Goal: Task Accomplishment & Management: Use online tool/utility

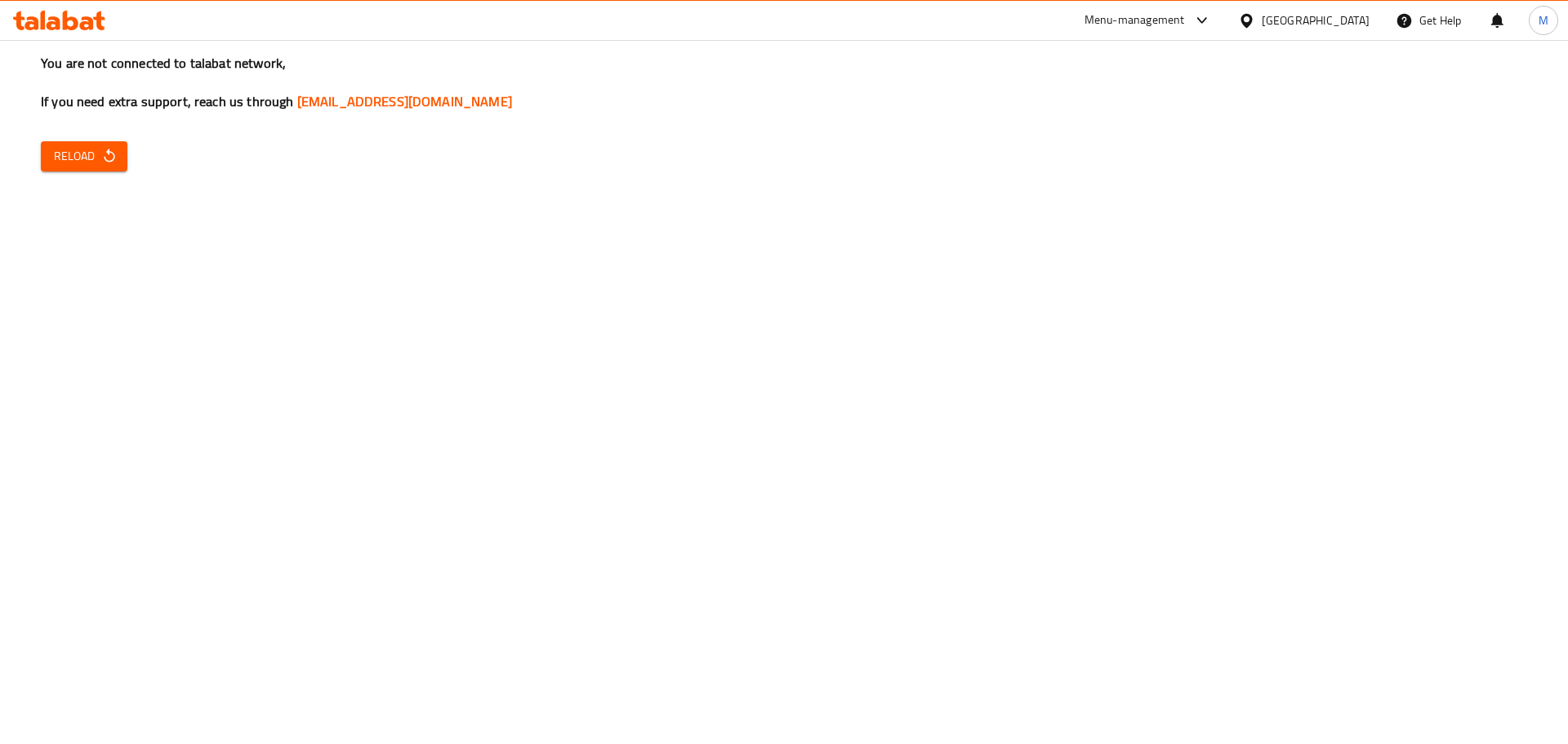
click at [54, 162] on span "Reload" at bounding box center [84, 156] width 60 height 21
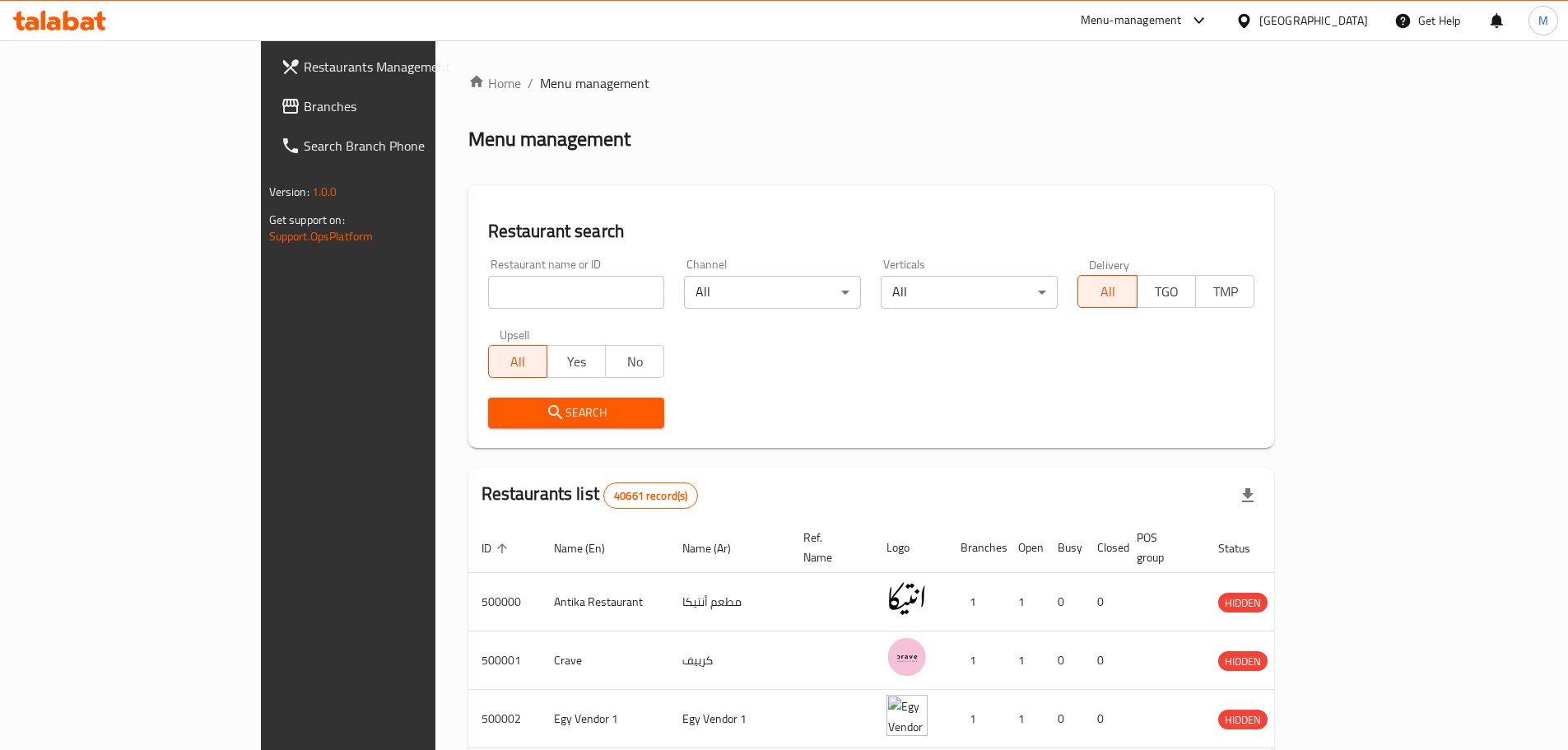
drag, startPoint x: 570, startPoint y: 309, endPoint x: 574, endPoint y: 287, distance: 22.4
click at [574, 287] on div "Restaurant name or ID Restaurant name or ID" at bounding box center [576, 283] width 197 height 70
click at [574, 287] on input "search" at bounding box center [577, 292] width 177 height 33
paste input "687674"
type input "687674"
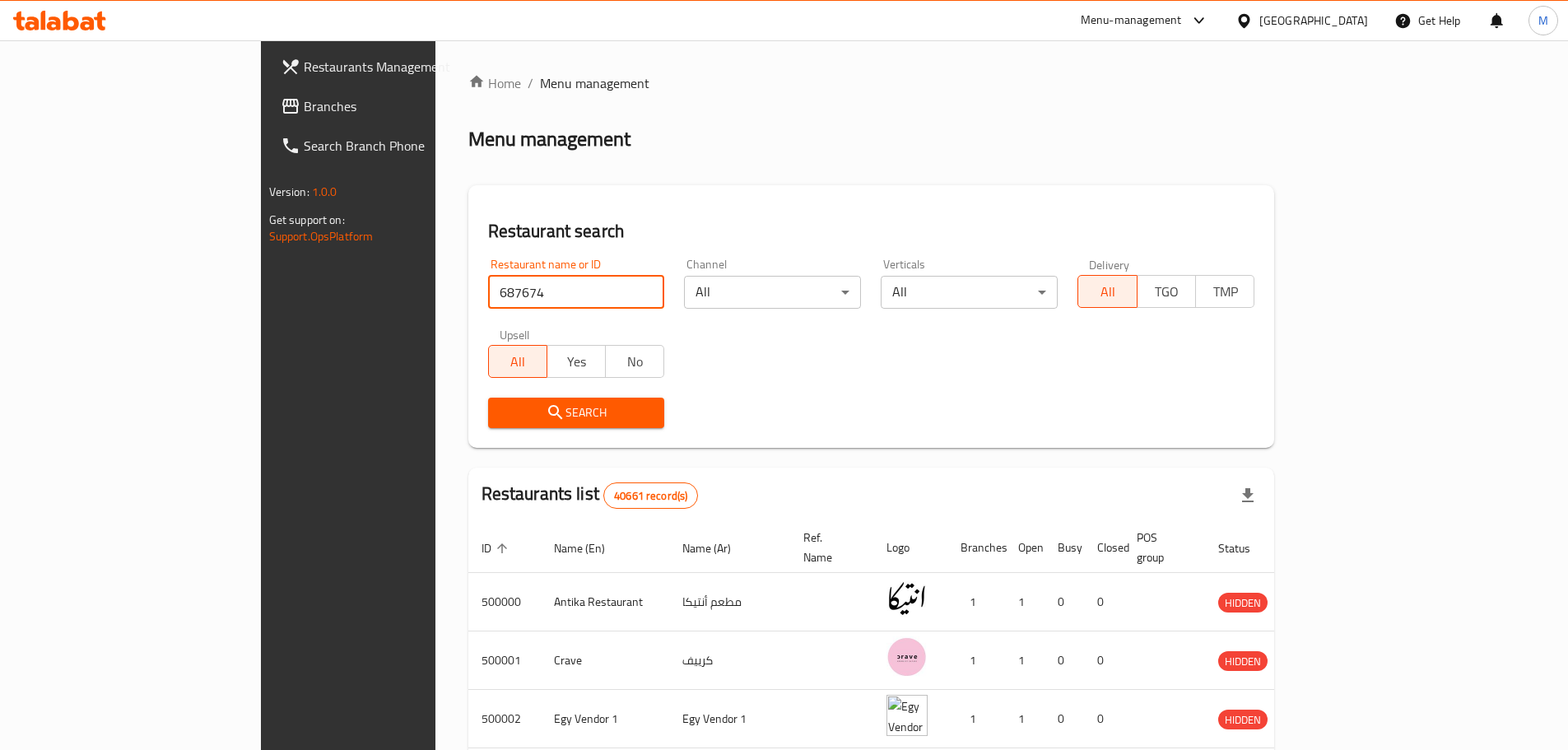
click button "Search" at bounding box center [577, 412] width 177 height 30
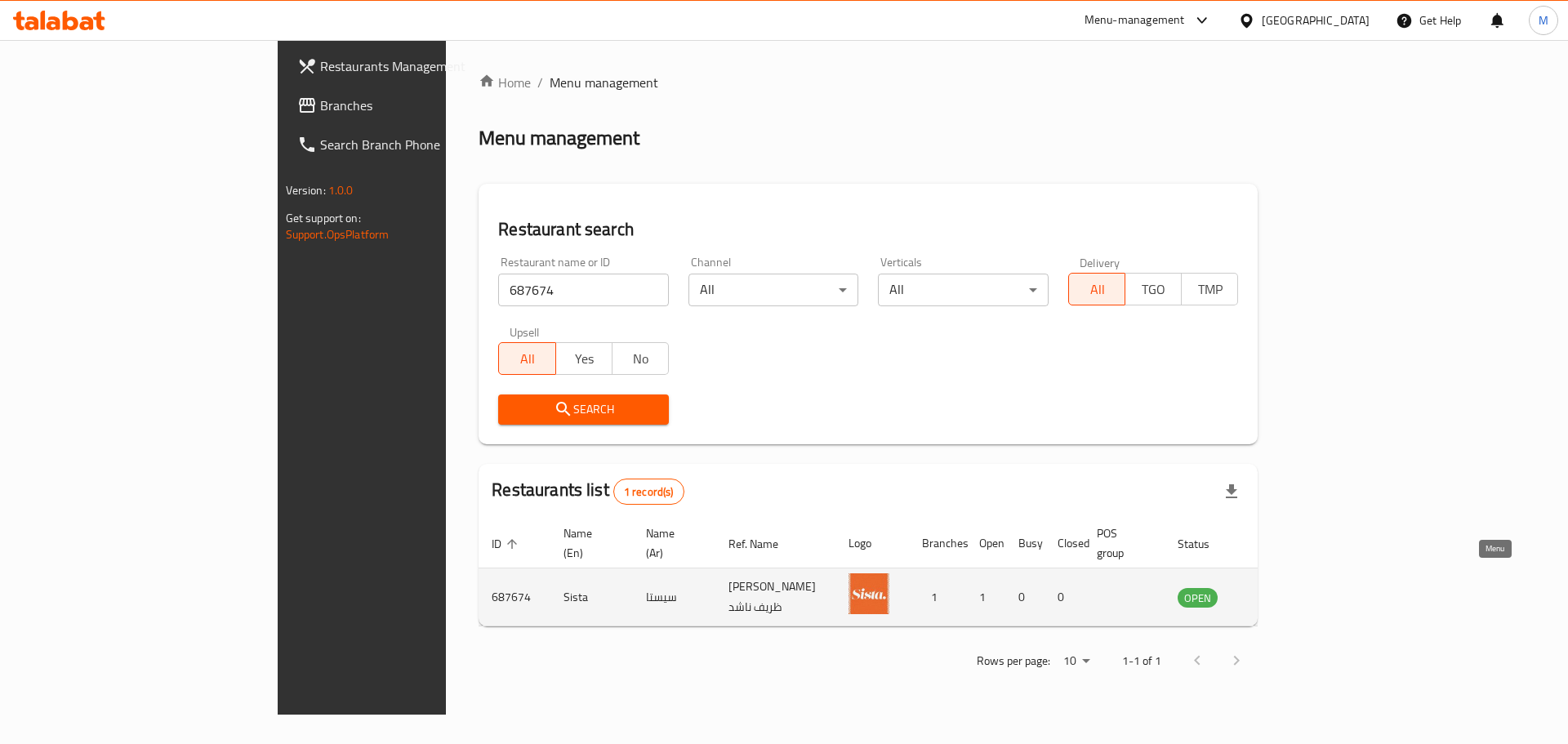
click at [1282, 591] on icon "enhanced table" at bounding box center [1272, 598] width 18 height 14
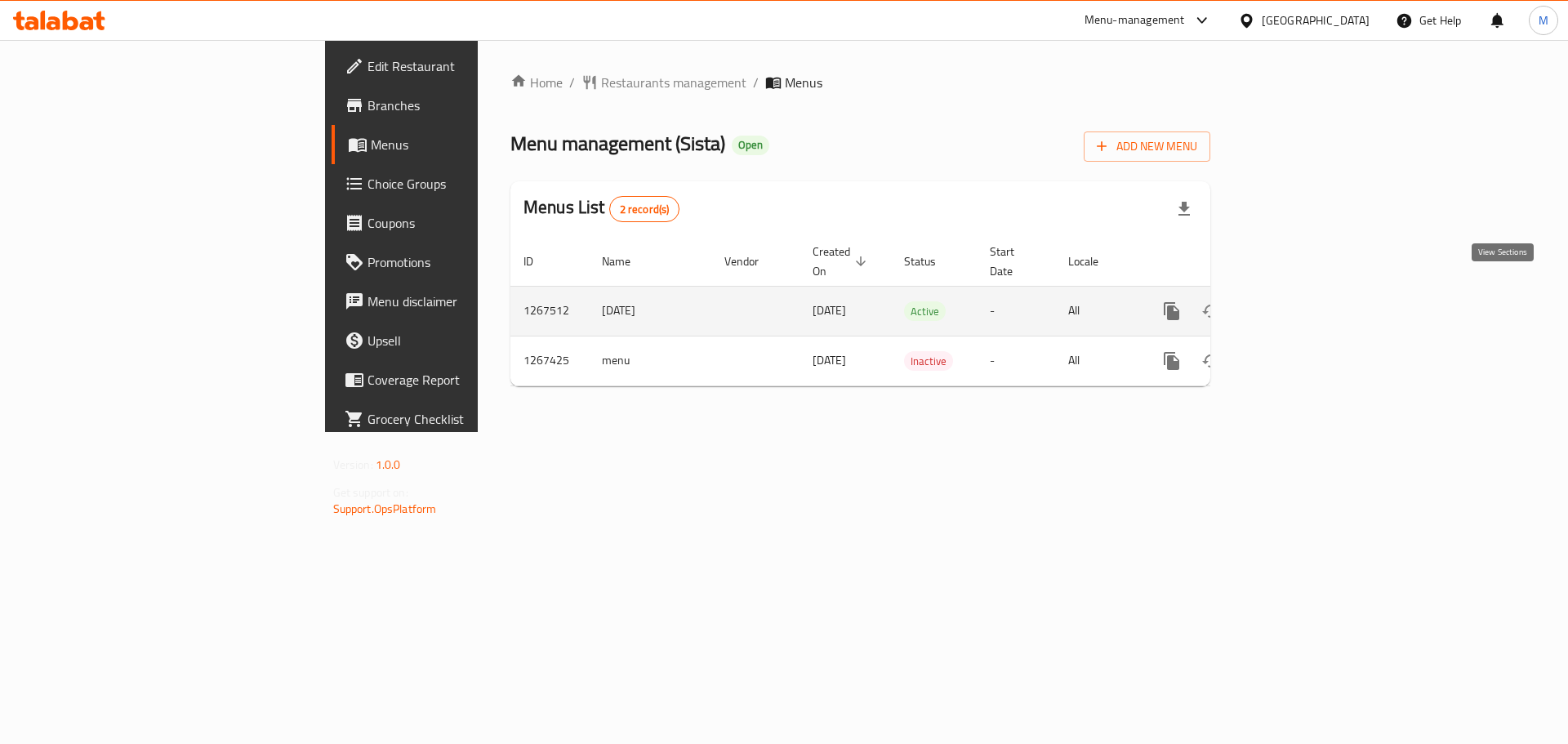
click at [1299, 302] on icon "enhanced table" at bounding box center [1289, 311] width 20 height 20
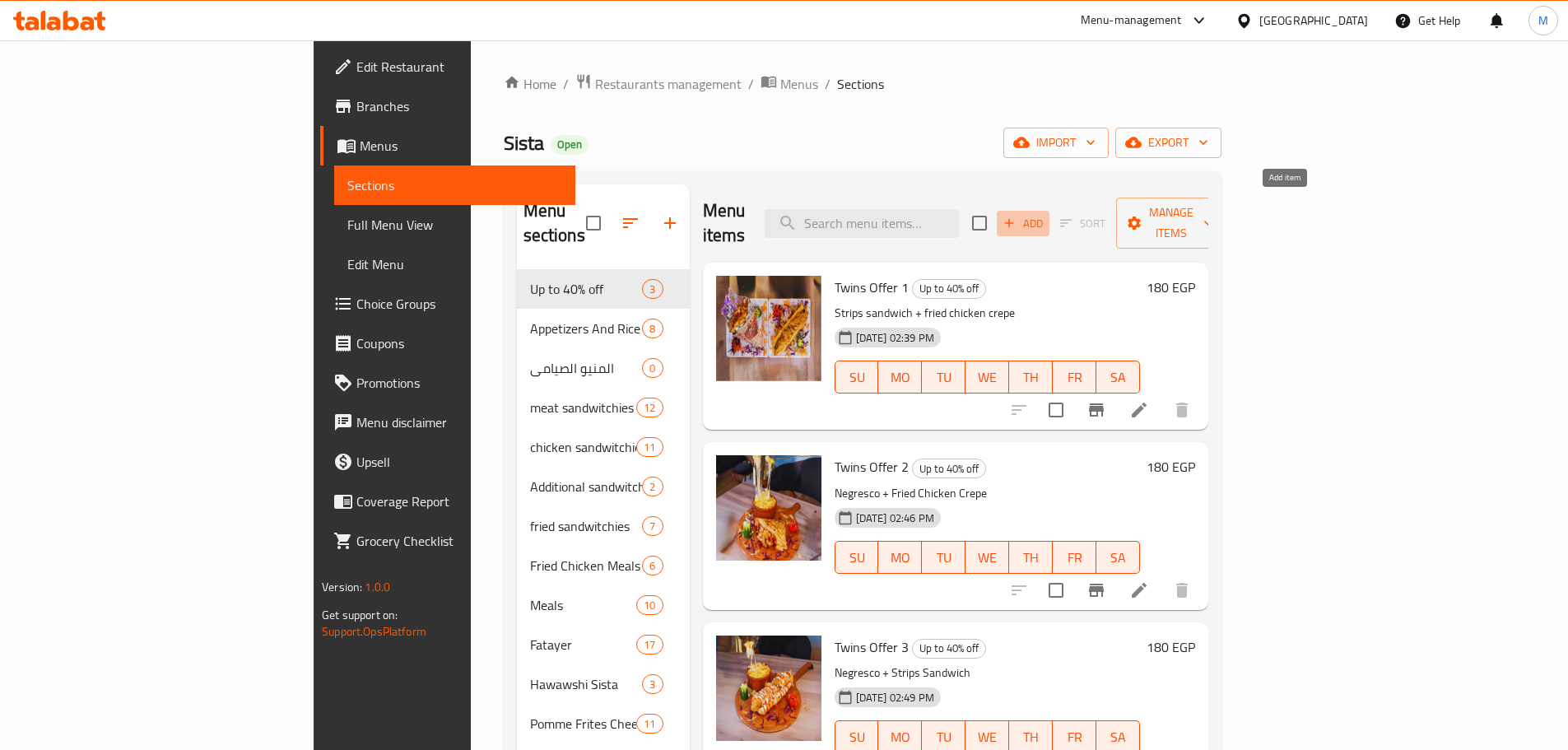
click at [1045, 215] on span "Add" at bounding box center [1023, 223] width 44 height 19
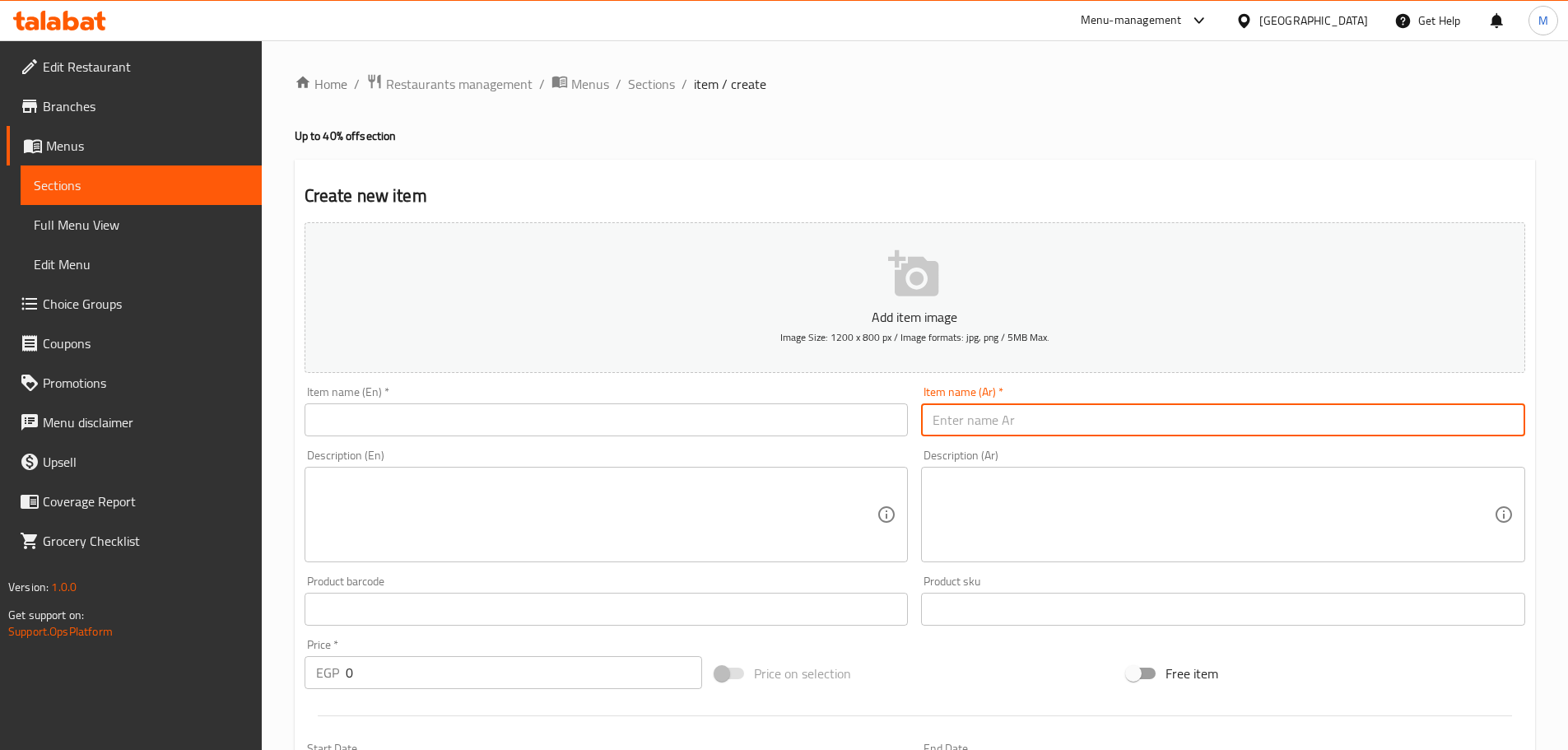
click at [1079, 412] on input "text" at bounding box center [1223, 420] width 604 height 33
type input "عرض توينز بشاميل"
click at [859, 418] on input "text" at bounding box center [607, 420] width 604 height 33
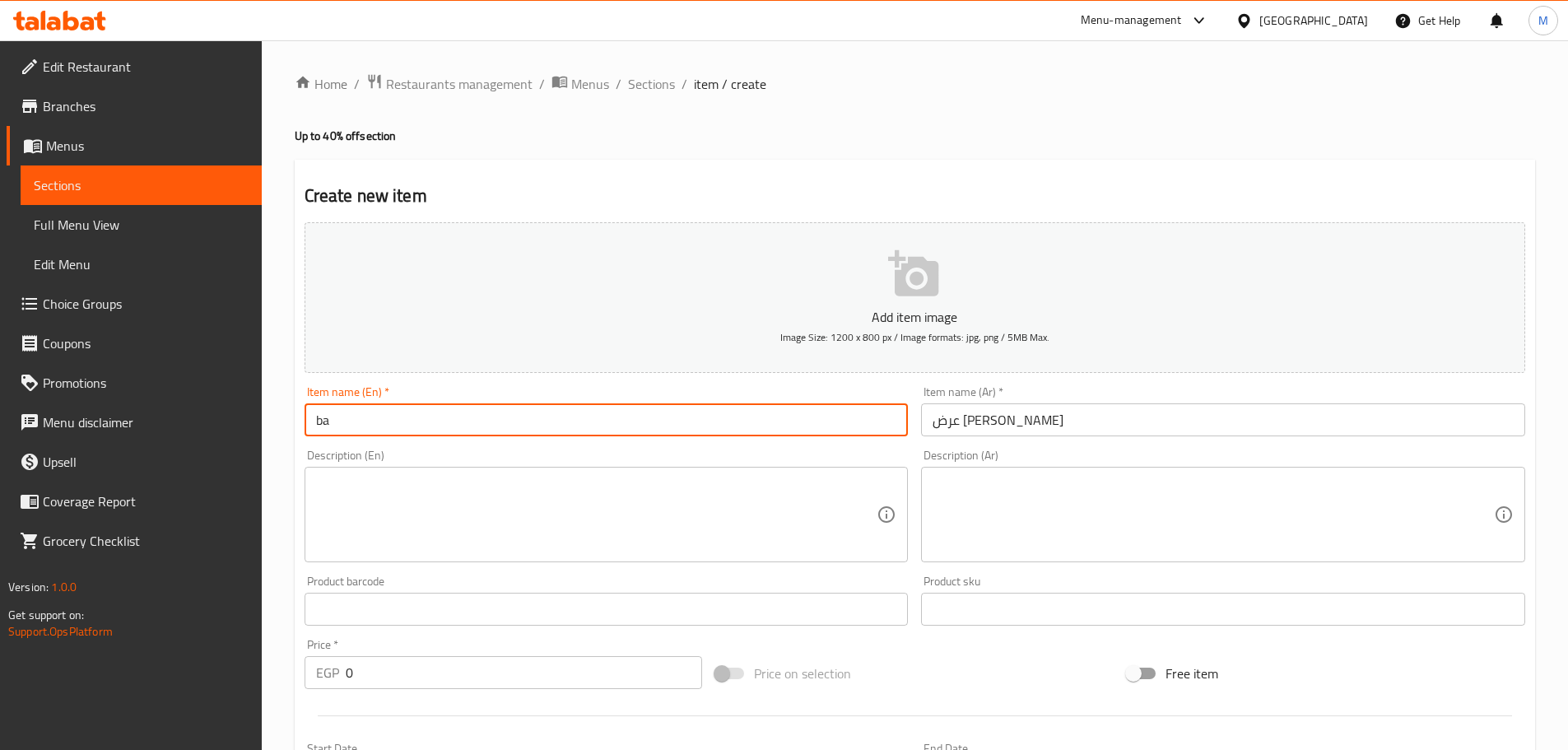
type input "b"
type input "R"
type input "Twins Bachamil Offer"
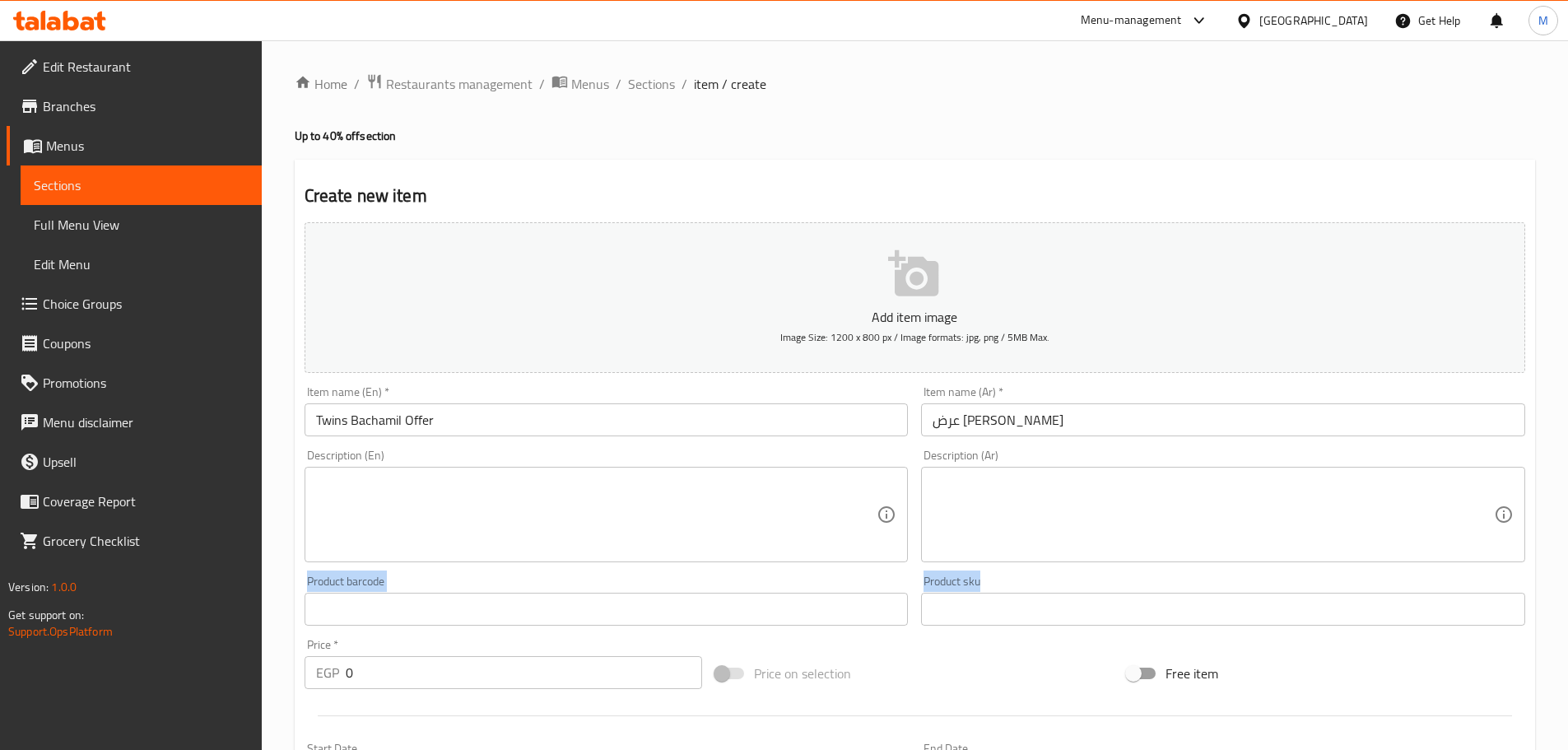
drag, startPoint x: 1129, startPoint y: 587, endPoint x: 1133, endPoint y: 473, distance: 114.1
click at [1133, 473] on div "Add item image Image Size: 1200 x 800 px / Image formats: jpg, png / 5MB Max. I…" at bounding box center [914, 570] width 1234 height 709
click at [1133, 473] on div "Description (Ar)" at bounding box center [1223, 514] width 604 height 95
paste textarea "2 بشاميل سجق"
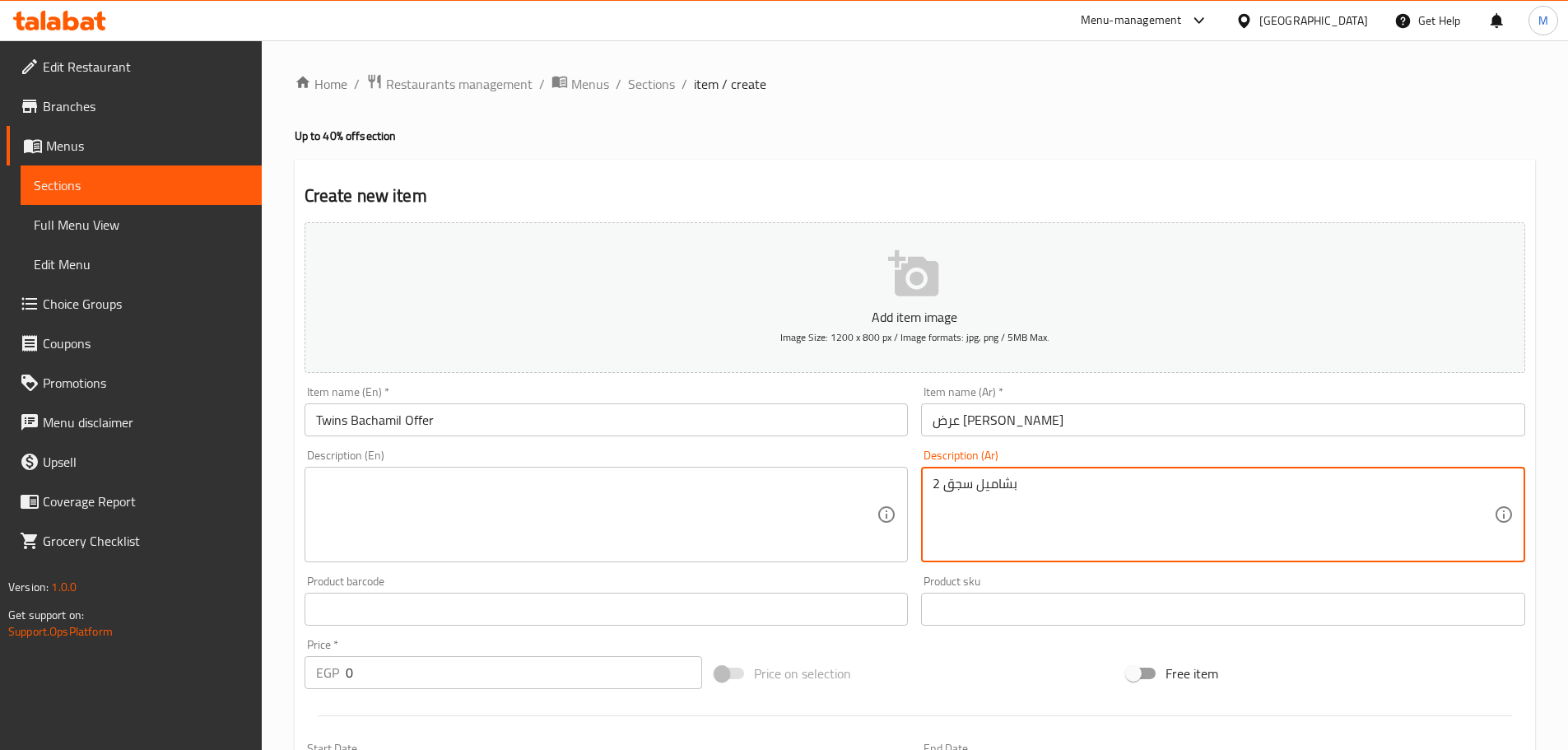
type textarea "2 بشاميل سجق"
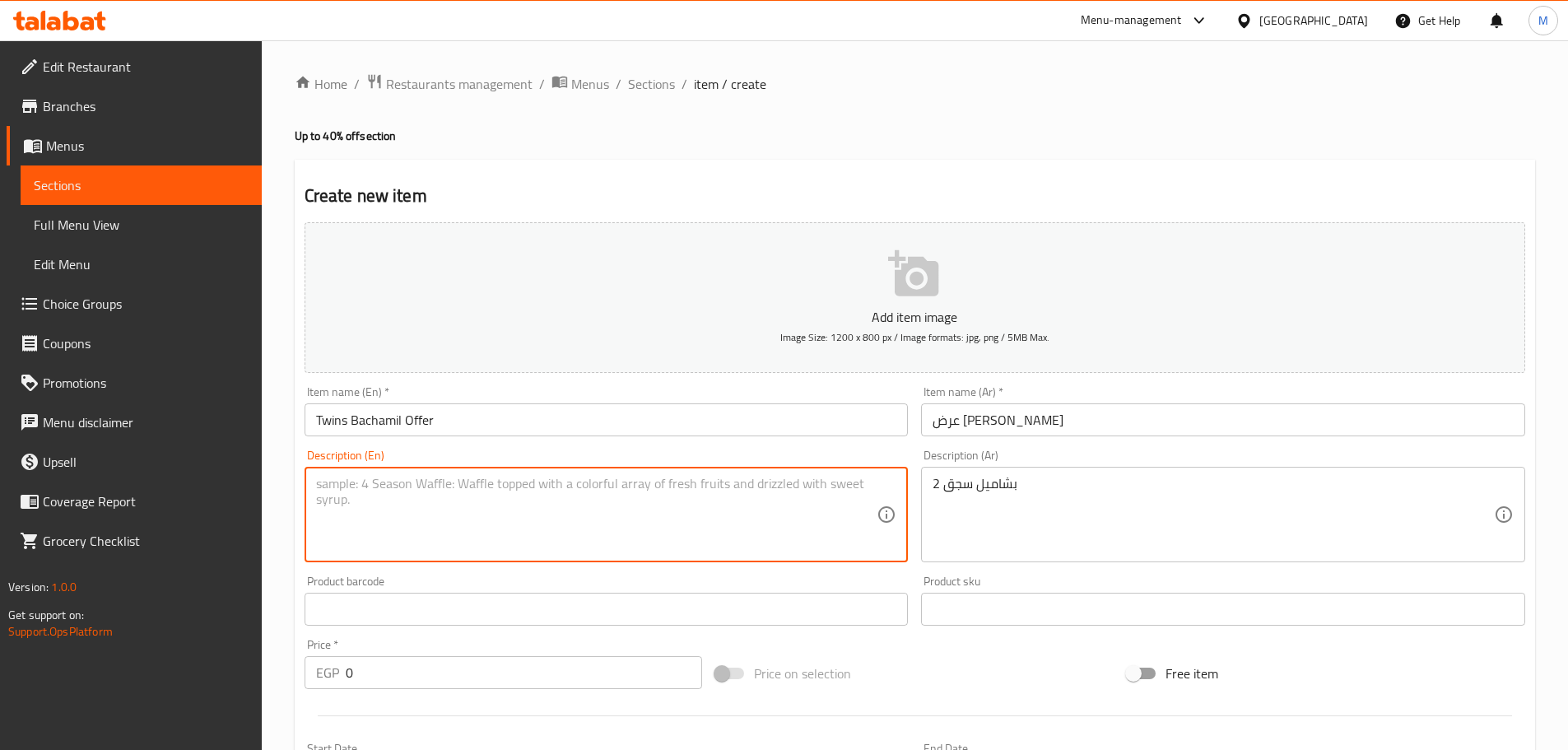
click at [745, 507] on textarea at bounding box center [597, 514] width 561 height 78
click at [792, 516] on textarea at bounding box center [597, 514] width 561 height 78
paste textarea "2 sausage bechamel"
type textarea "2 sausage bechamel"
click at [793, 135] on h4 "Up to 40% off section" at bounding box center [914, 135] width 1240 height 16
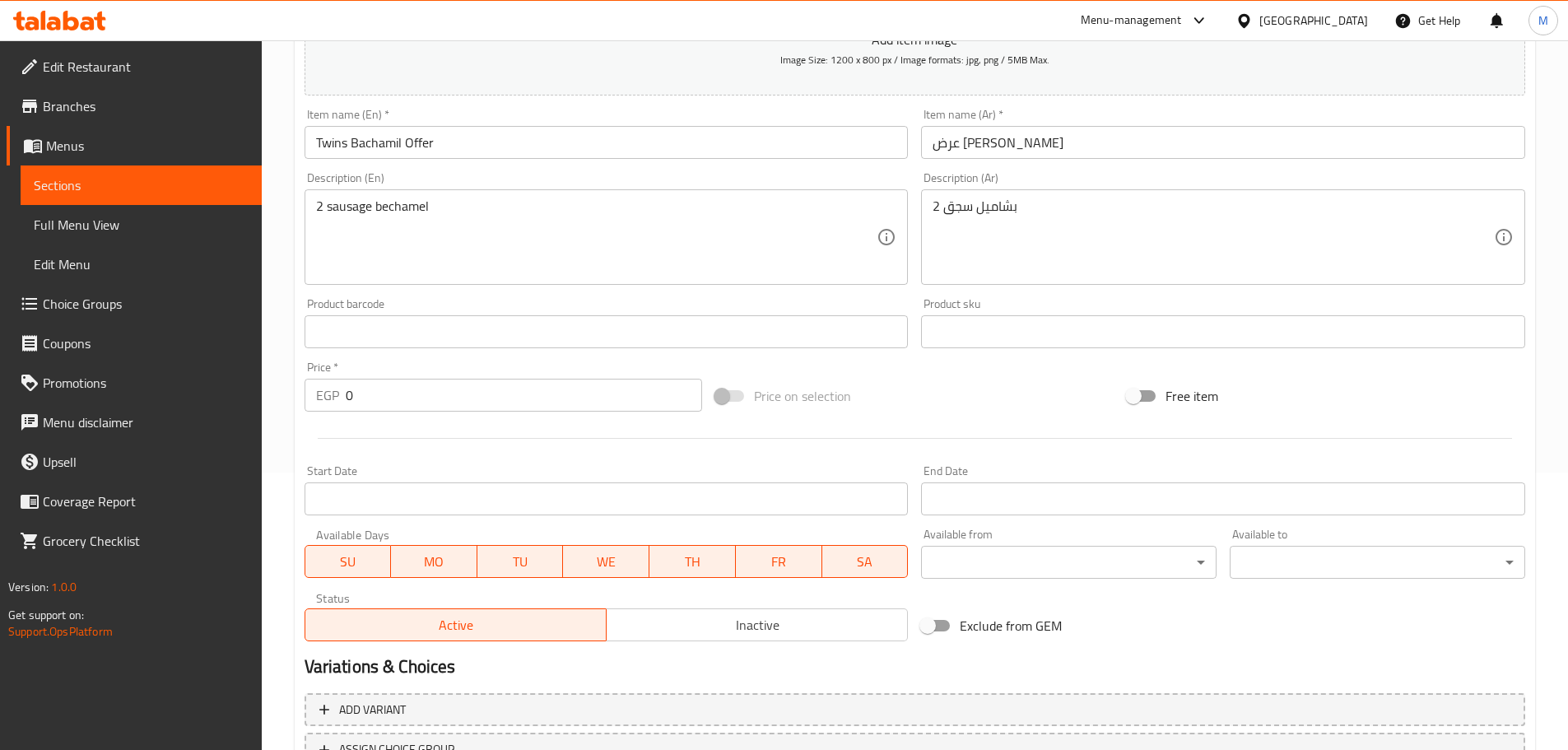
scroll to position [287, 0]
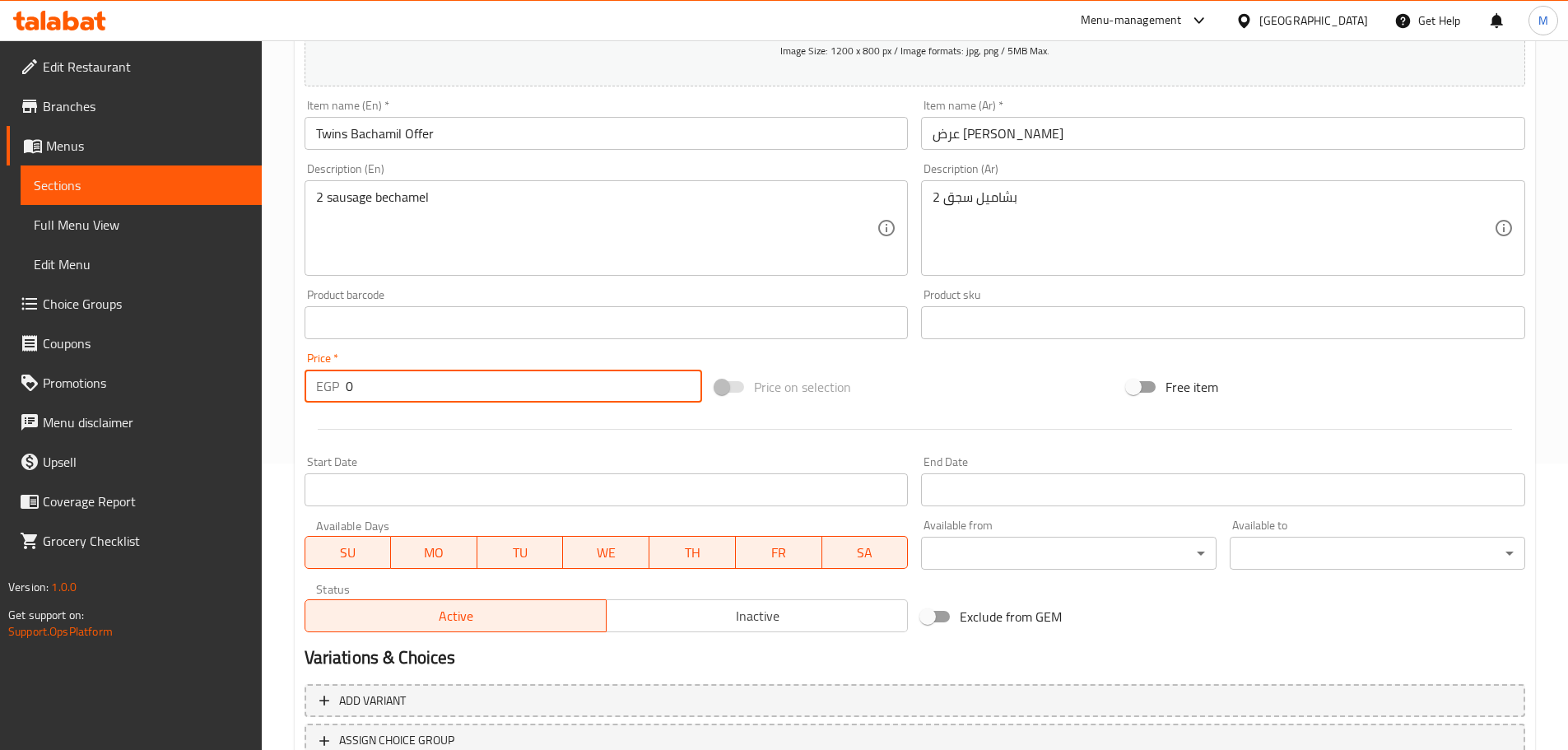
click at [545, 379] on input "0" at bounding box center [524, 386] width 357 height 33
paste input "168.75"
type input "1"
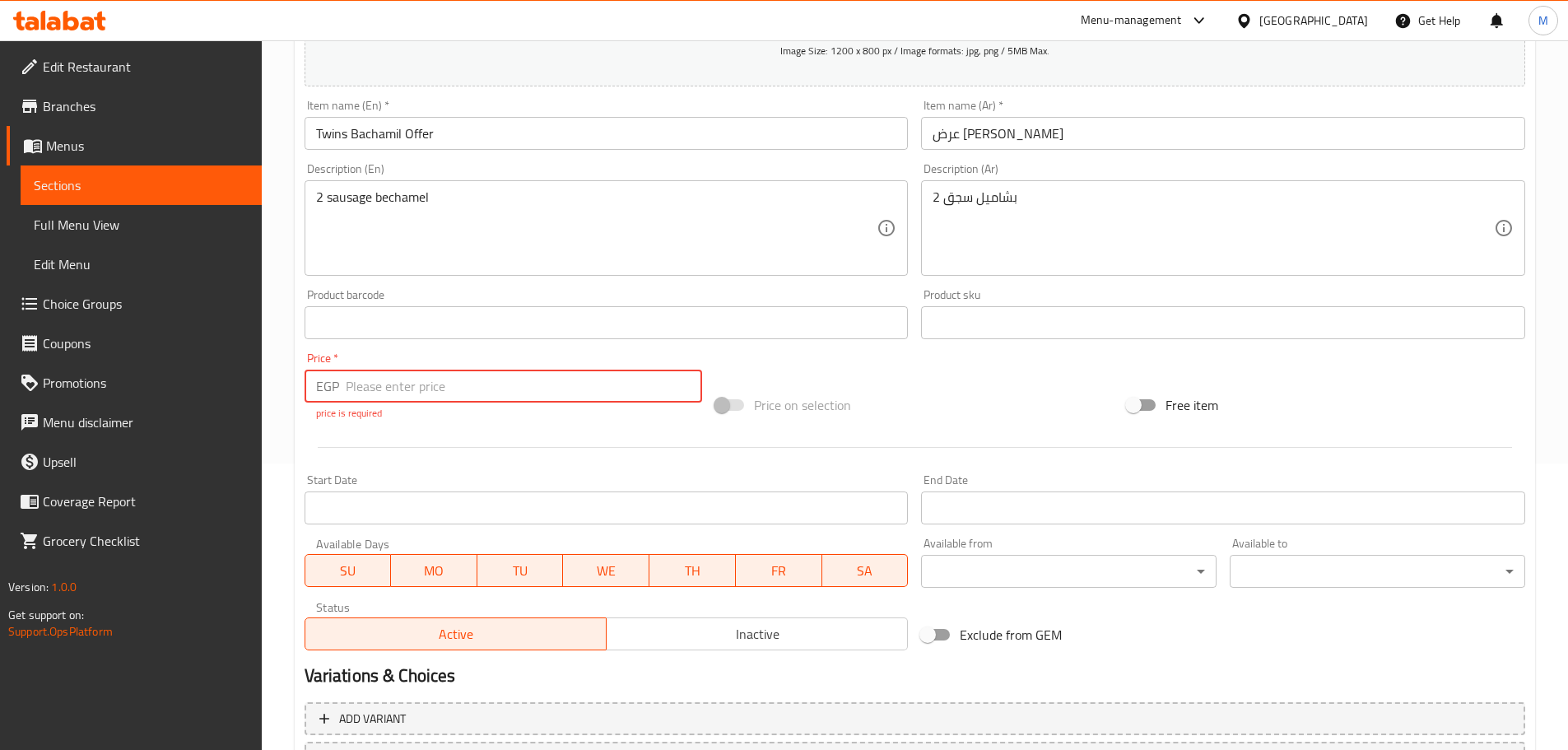
click at [401, 379] on input "number" at bounding box center [524, 386] width 357 height 33
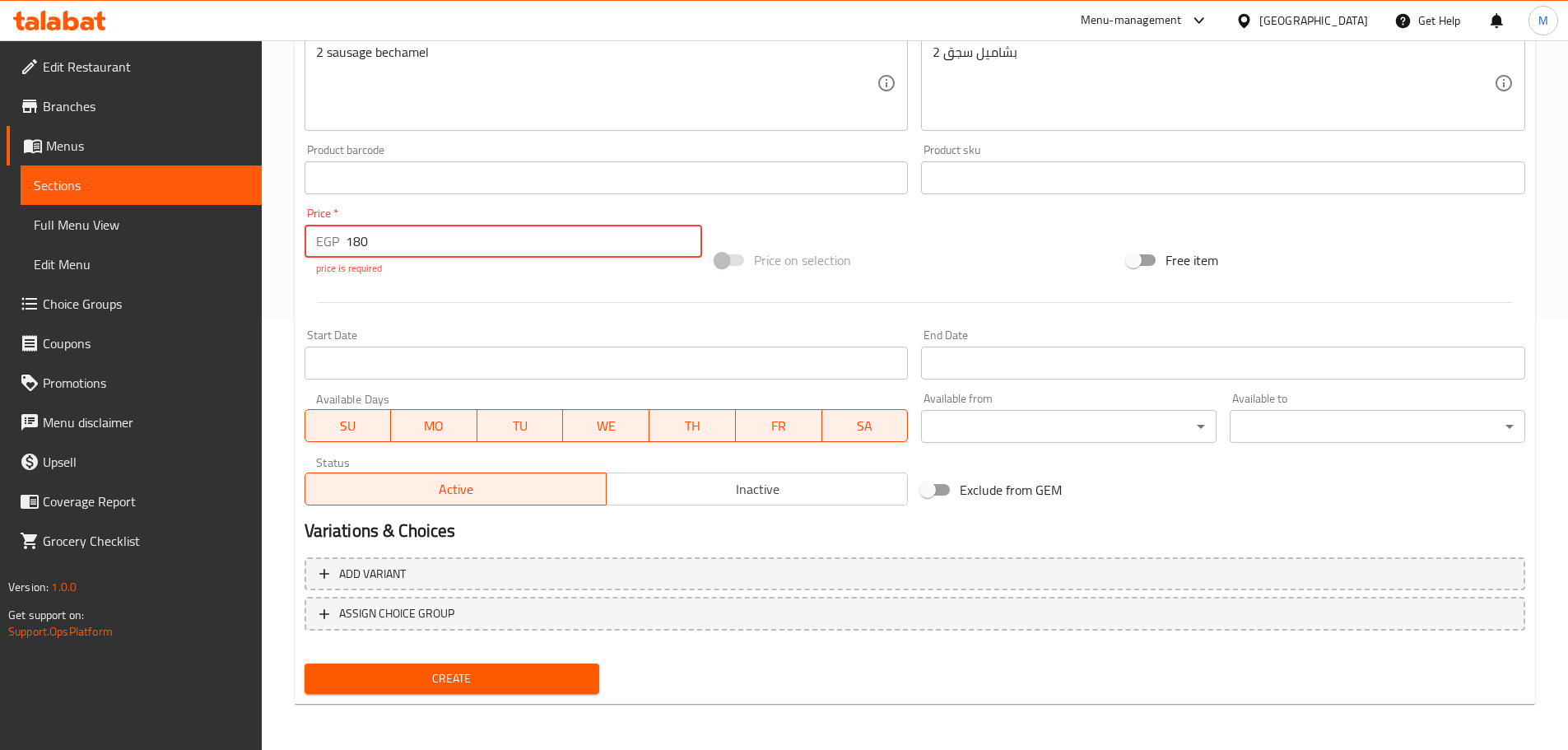
type input "180"
click at [471, 687] on span "Create" at bounding box center [452, 679] width 269 height 21
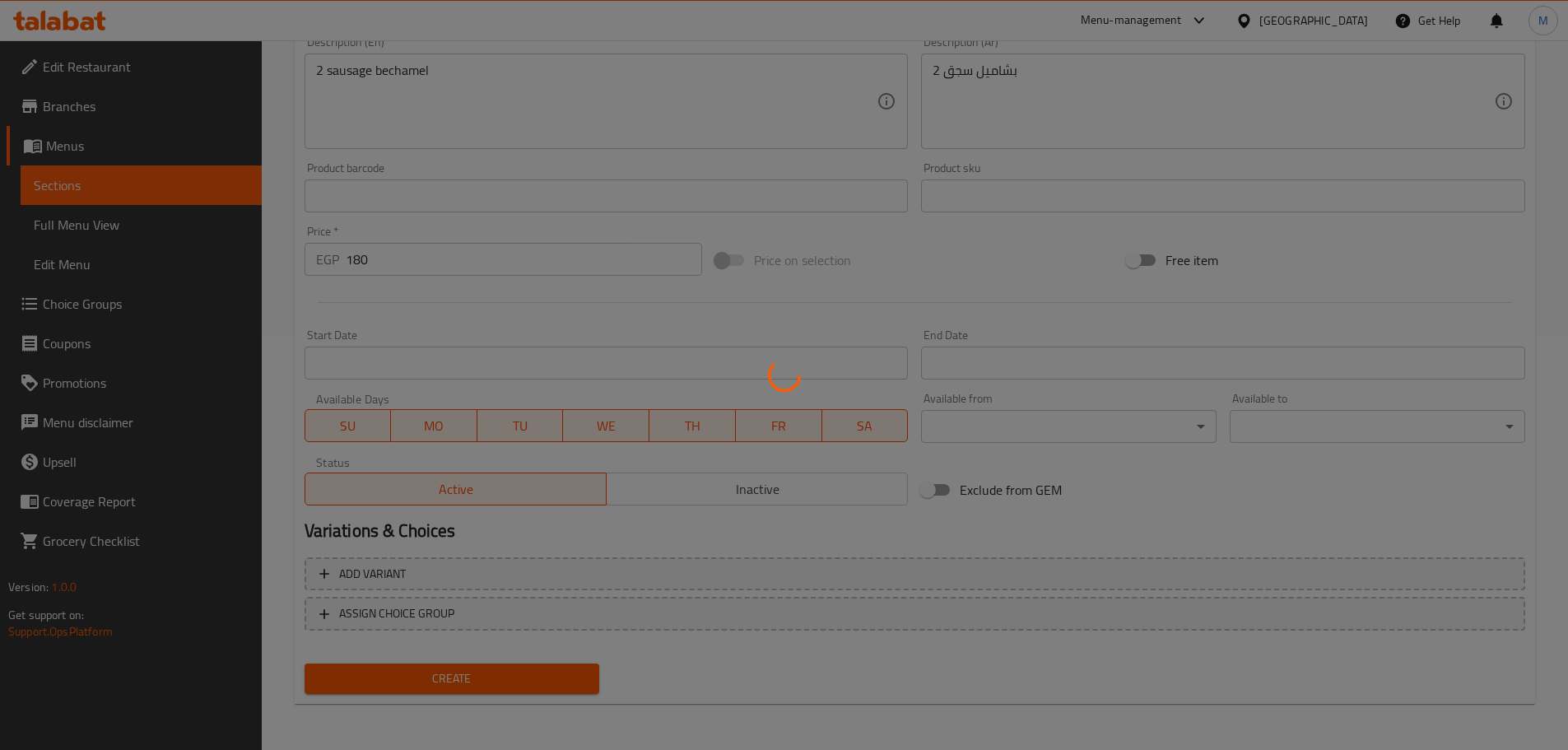
scroll to position [0, 0]
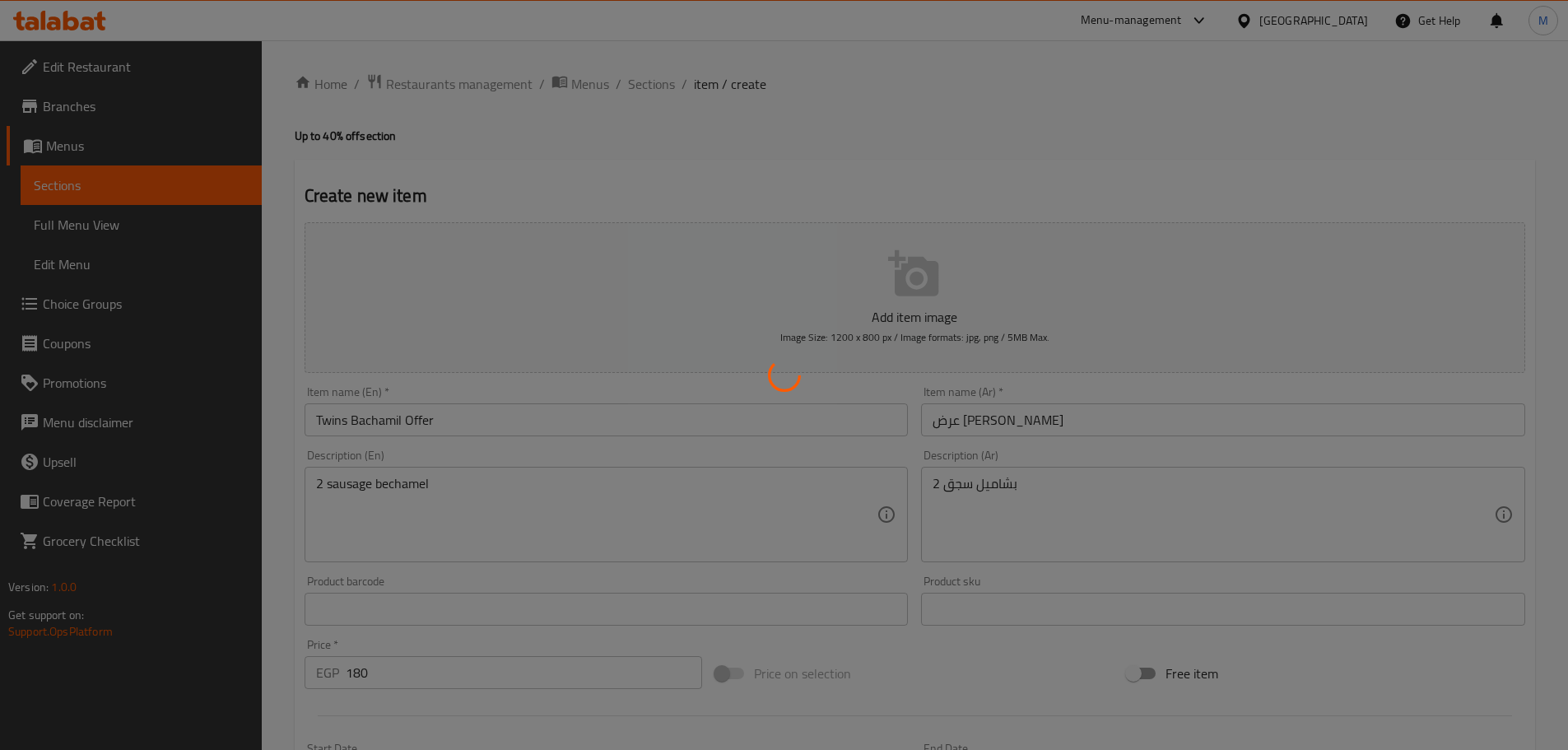
type input "0"
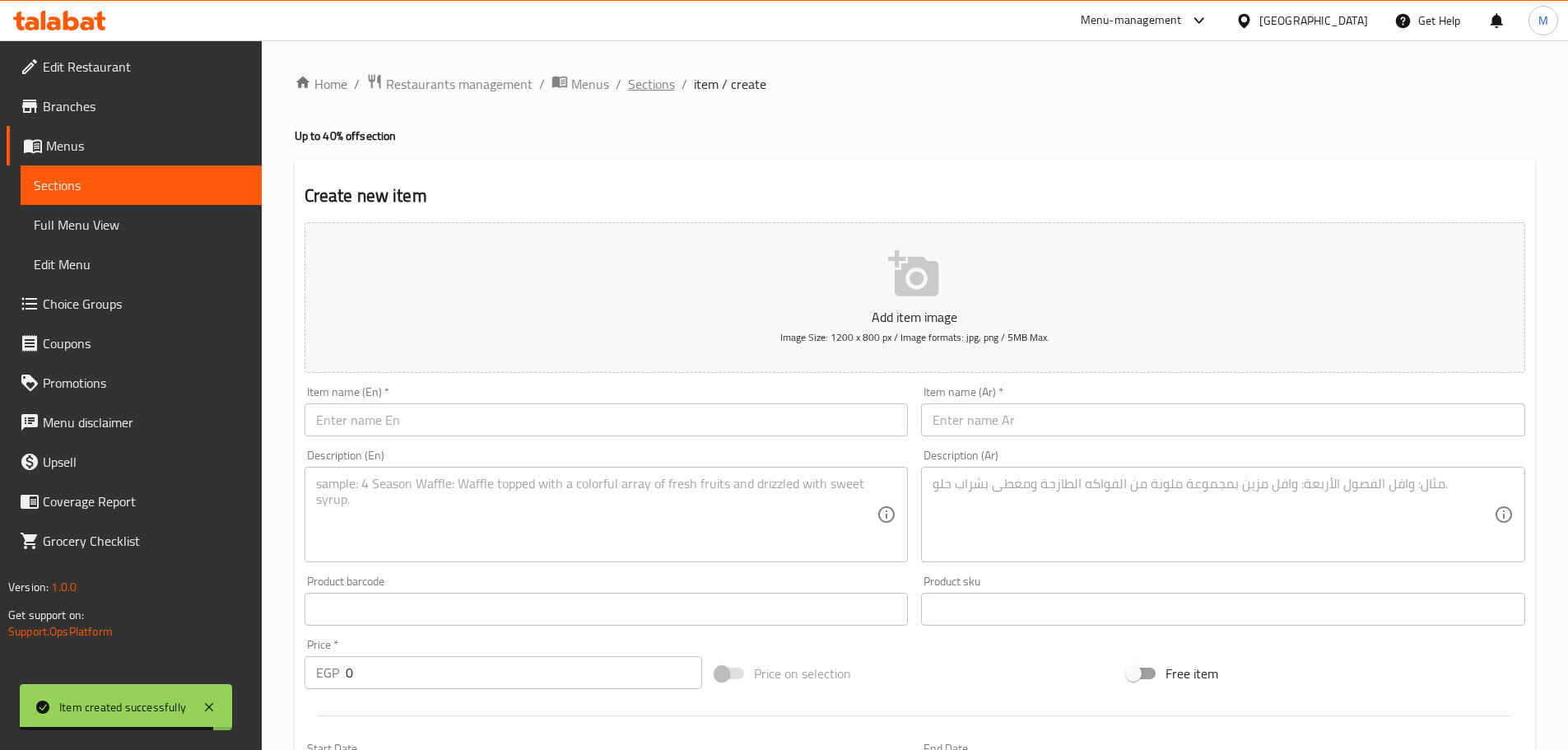
click at [639, 88] on span "Sections" at bounding box center [651, 84] width 47 height 20
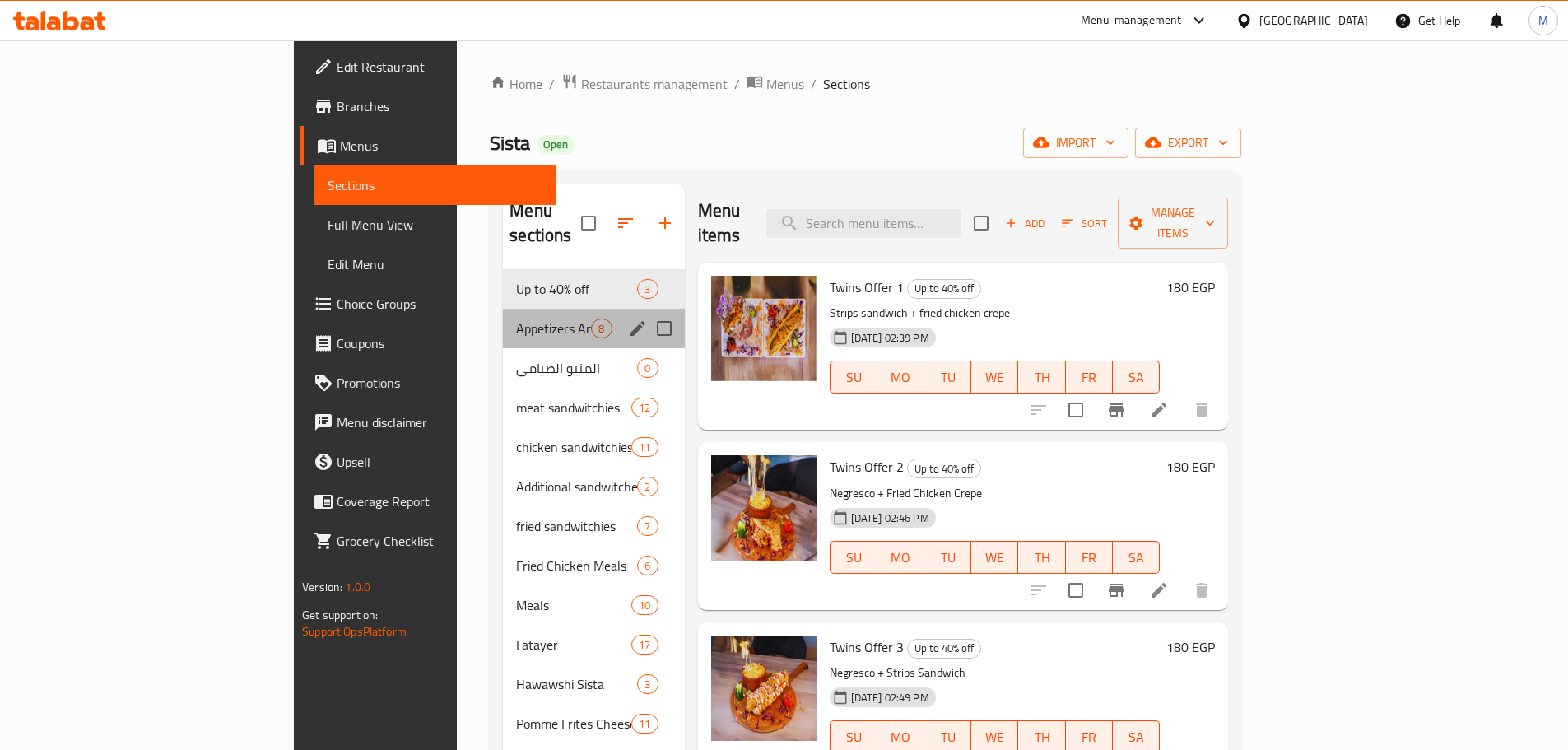
click at [503, 308] on div "Appetizers And Rice 8" at bounding box center [593, 328] width 181 height 40
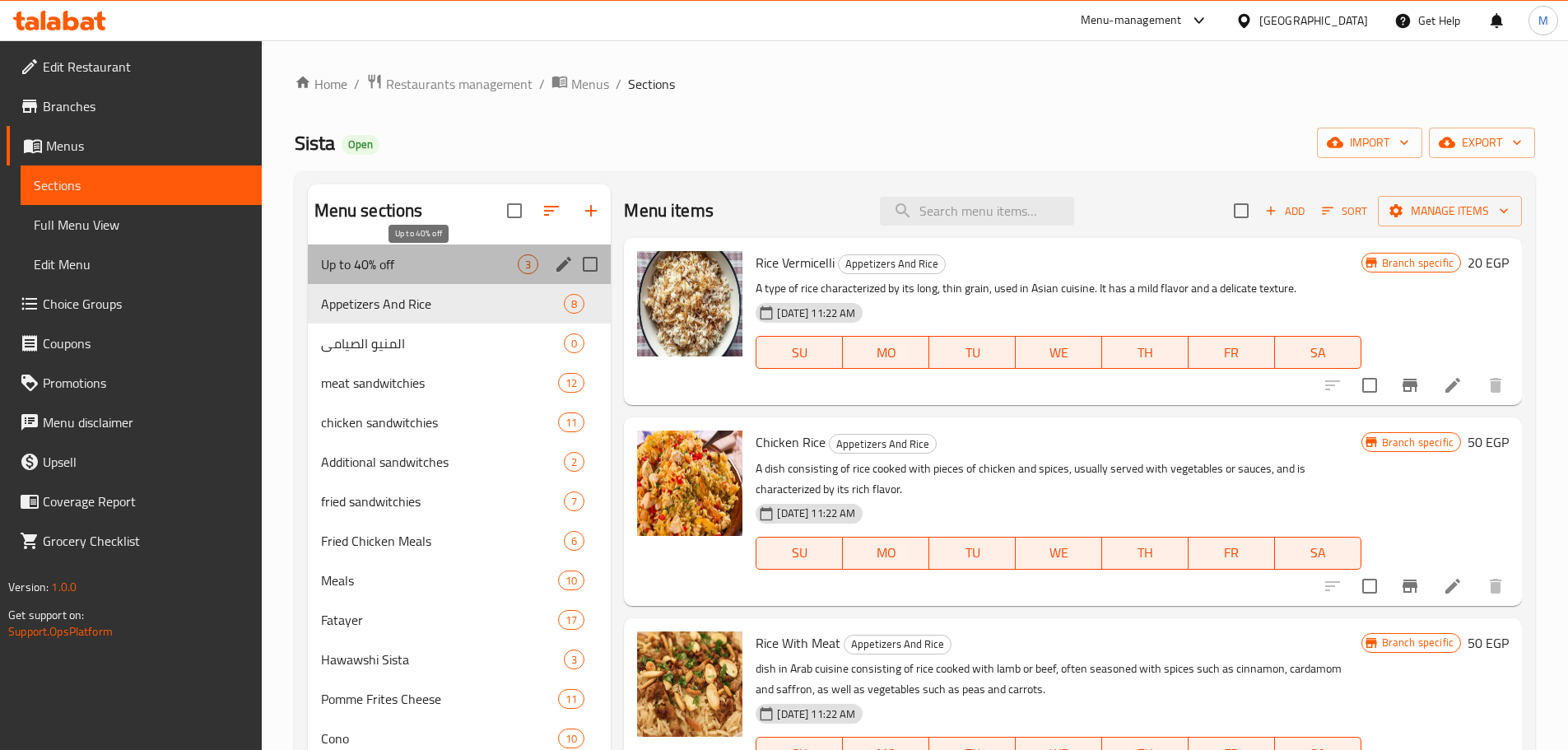
click at [460, 259] on span "Up to 40% off" at bounding box center [420, 264] width 197 height 20
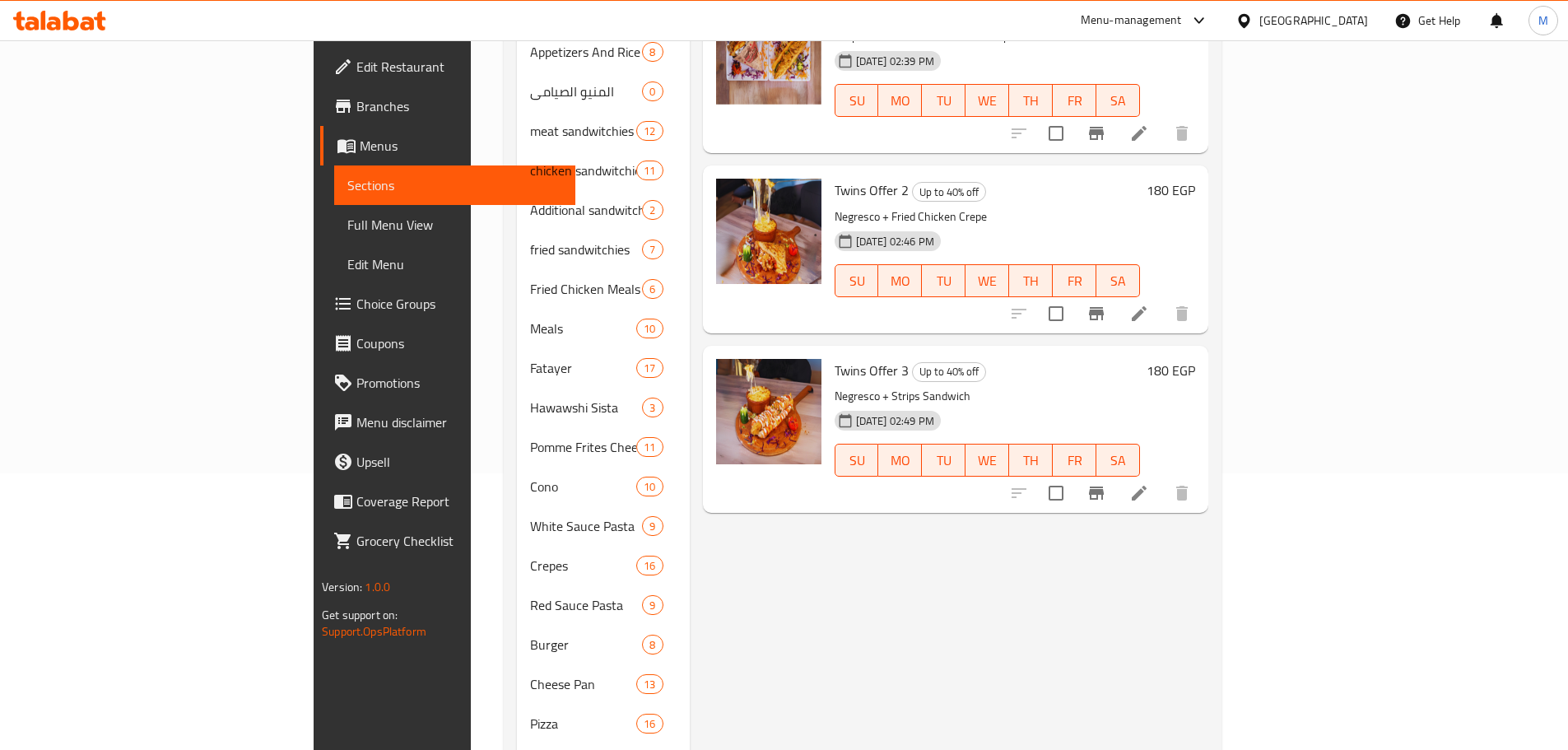
scroll to position [277, 0]
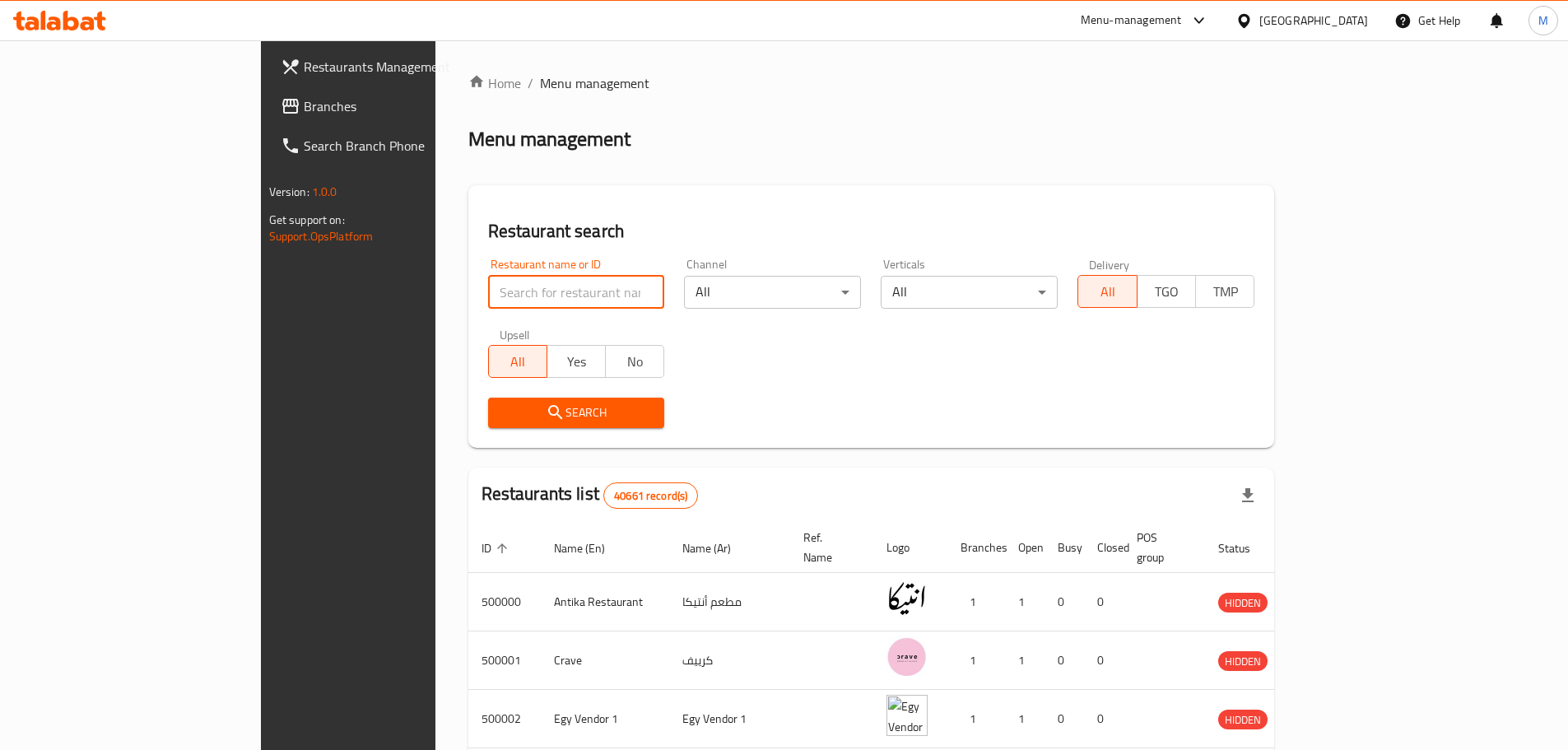
click at [536, 301] on input "search" at bounding box center [577, 292] width 177 height 33
paste input "687674"
type input "687674"
click button "Search" at bounding box center [577, 412] width 177 height 30
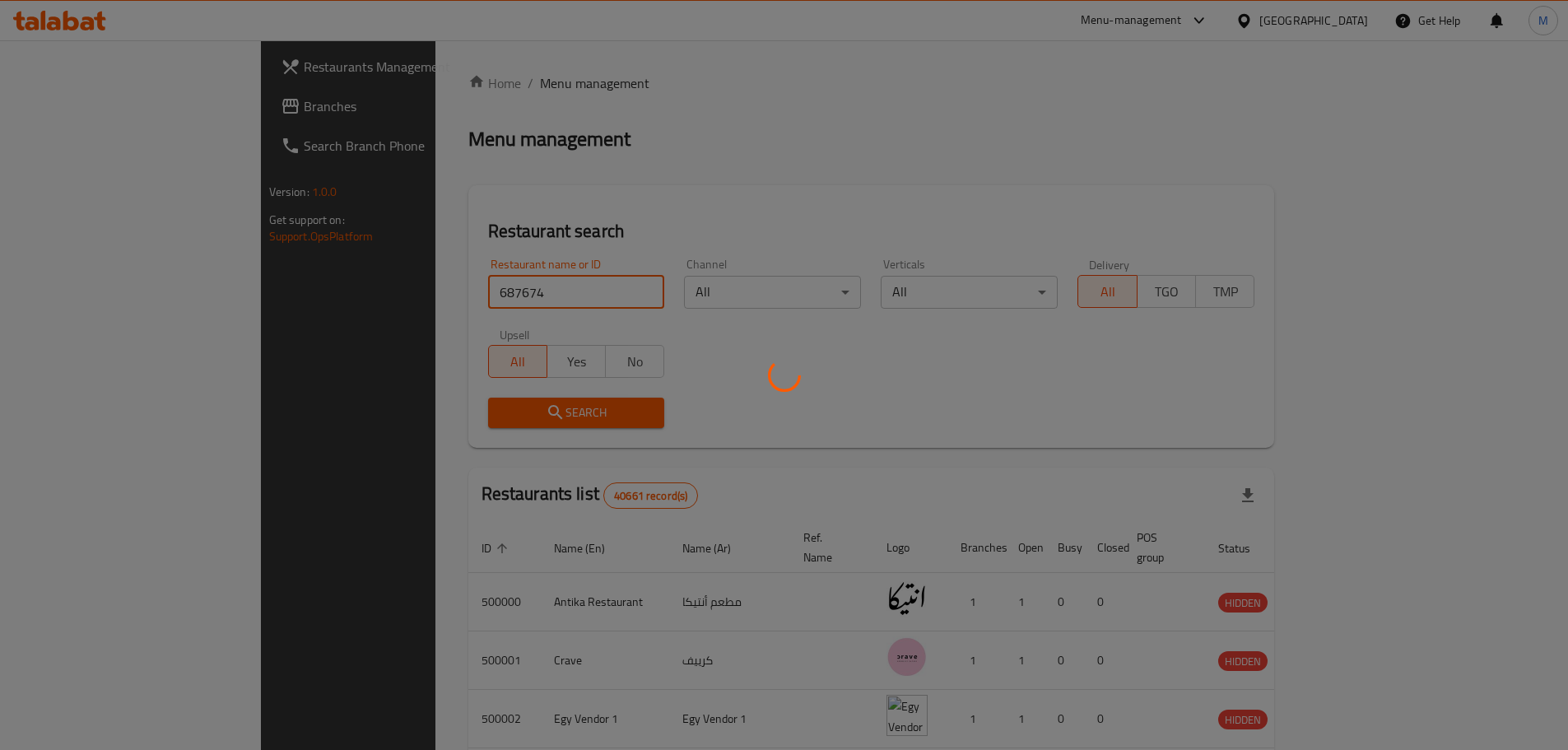
click button "Search" at bounding box center [577, 412] width 177 height 30
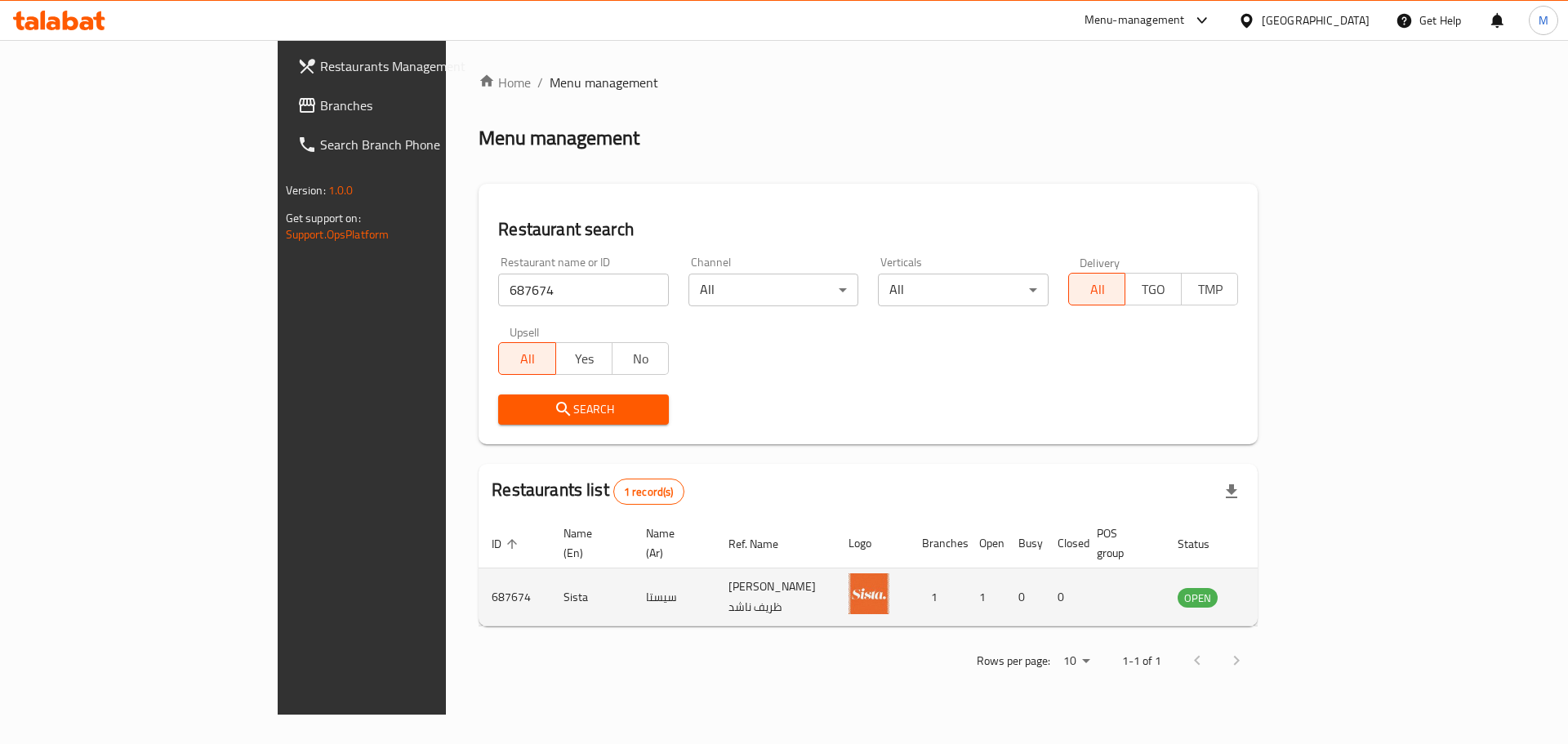
click at [1307, 574] on td "enhanced table" at bounding box center [1278, 596] width 57 height 58
click at [1282, 591] on icon "enhanced table" at bounding box center [1272, 598] width 18 height 14
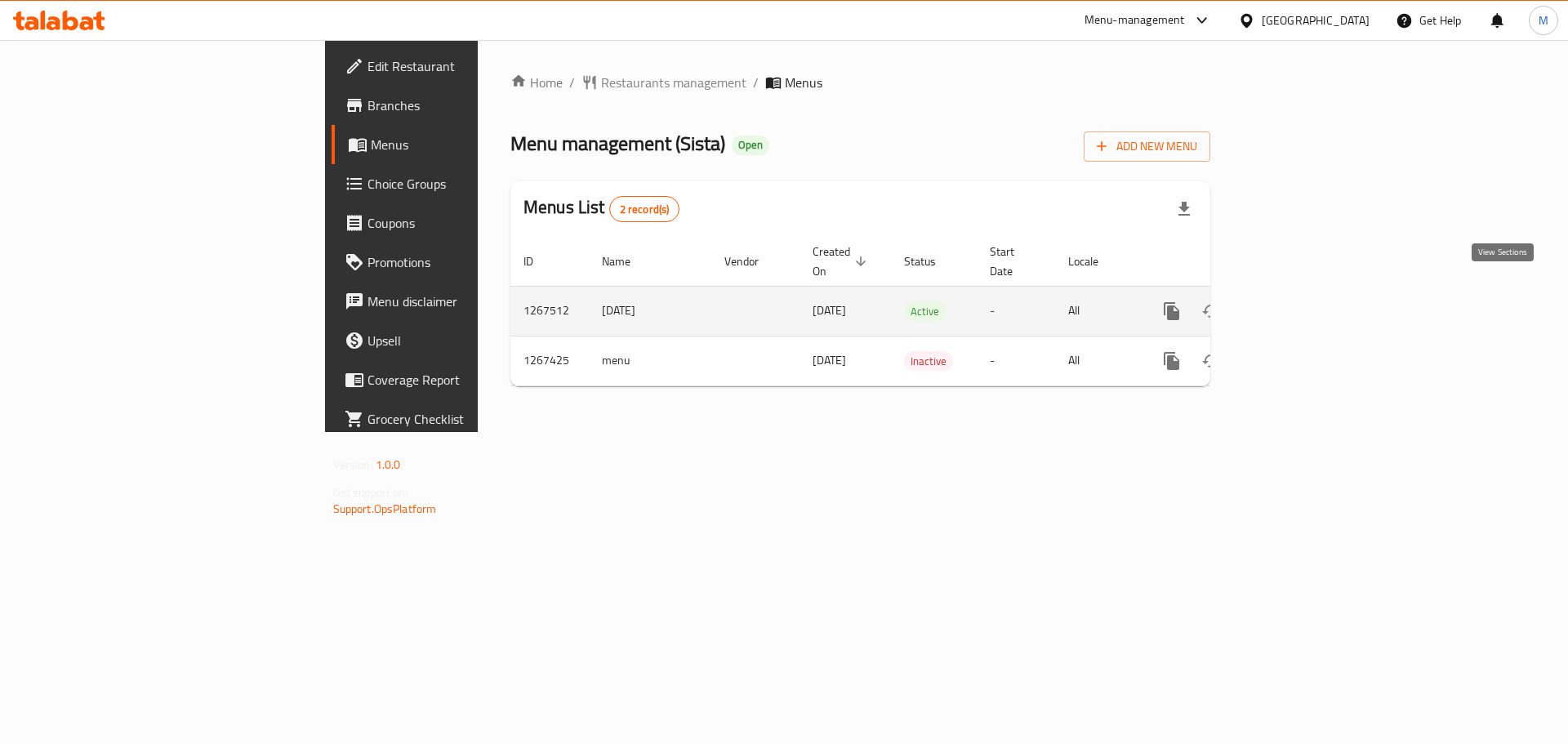
click at [1296, 304] on icon "enhanced table" at bounding box center [1289, 311] width 15 height 15
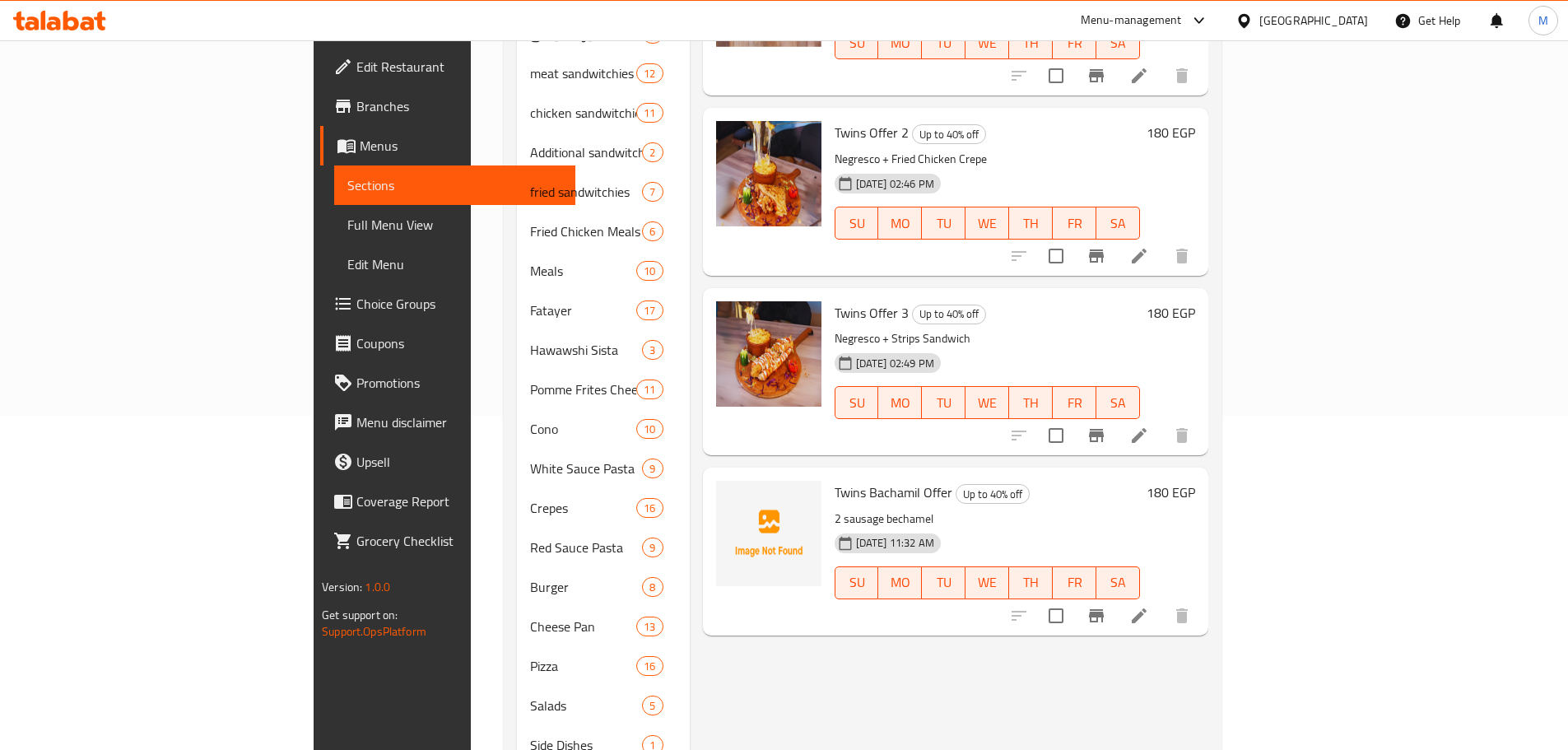
scroll to position [417, 0]
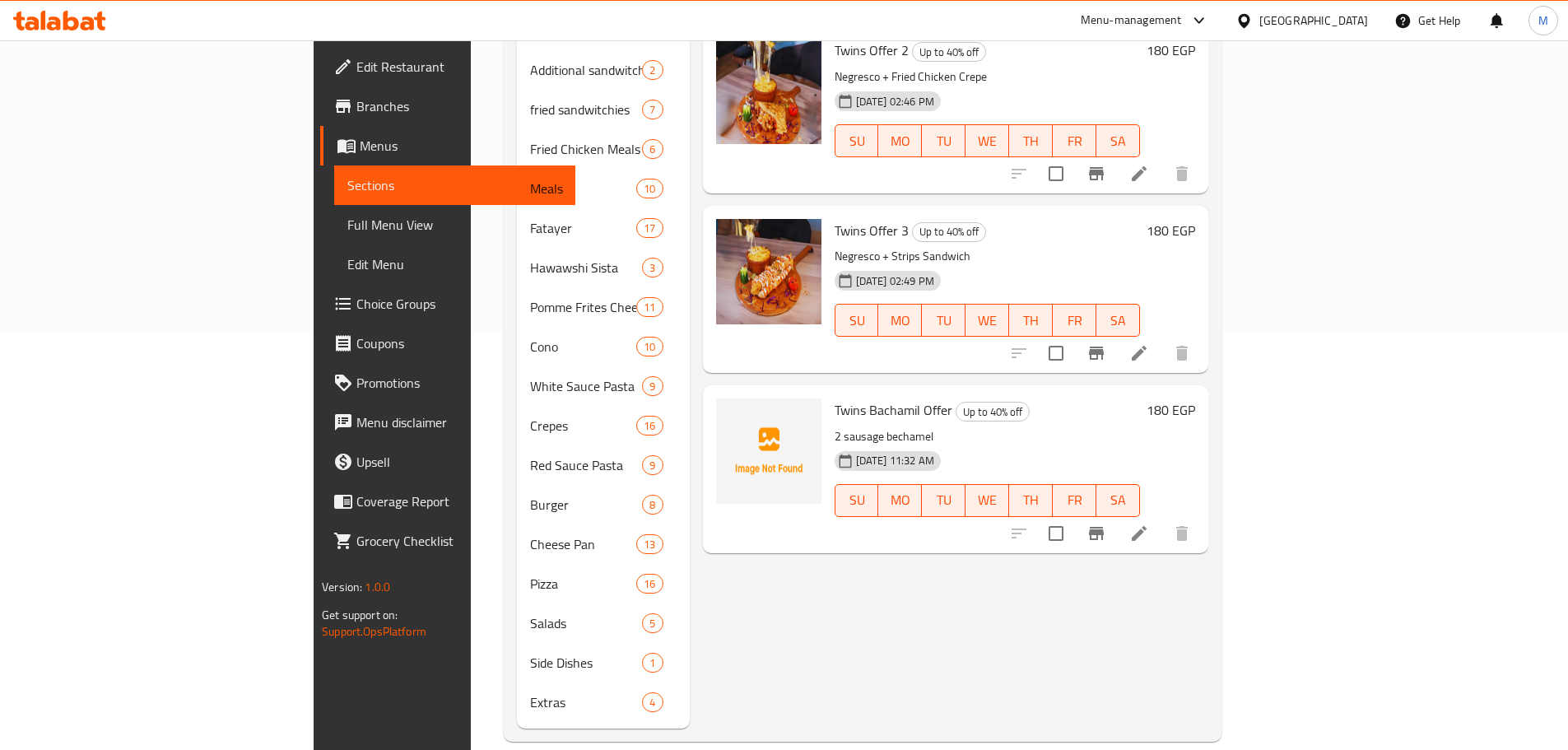
click at [1217, 33] on div "Menu-management" at bounding box center [1145, 21] width 155 height 40
click at [1222, 9] on div "Menu-management" at bounding box center [1145, 21] width 155 height 40
click at [1182, 29] on div "Menu-management" at bounding box center [1131, 20] width 101 height 20
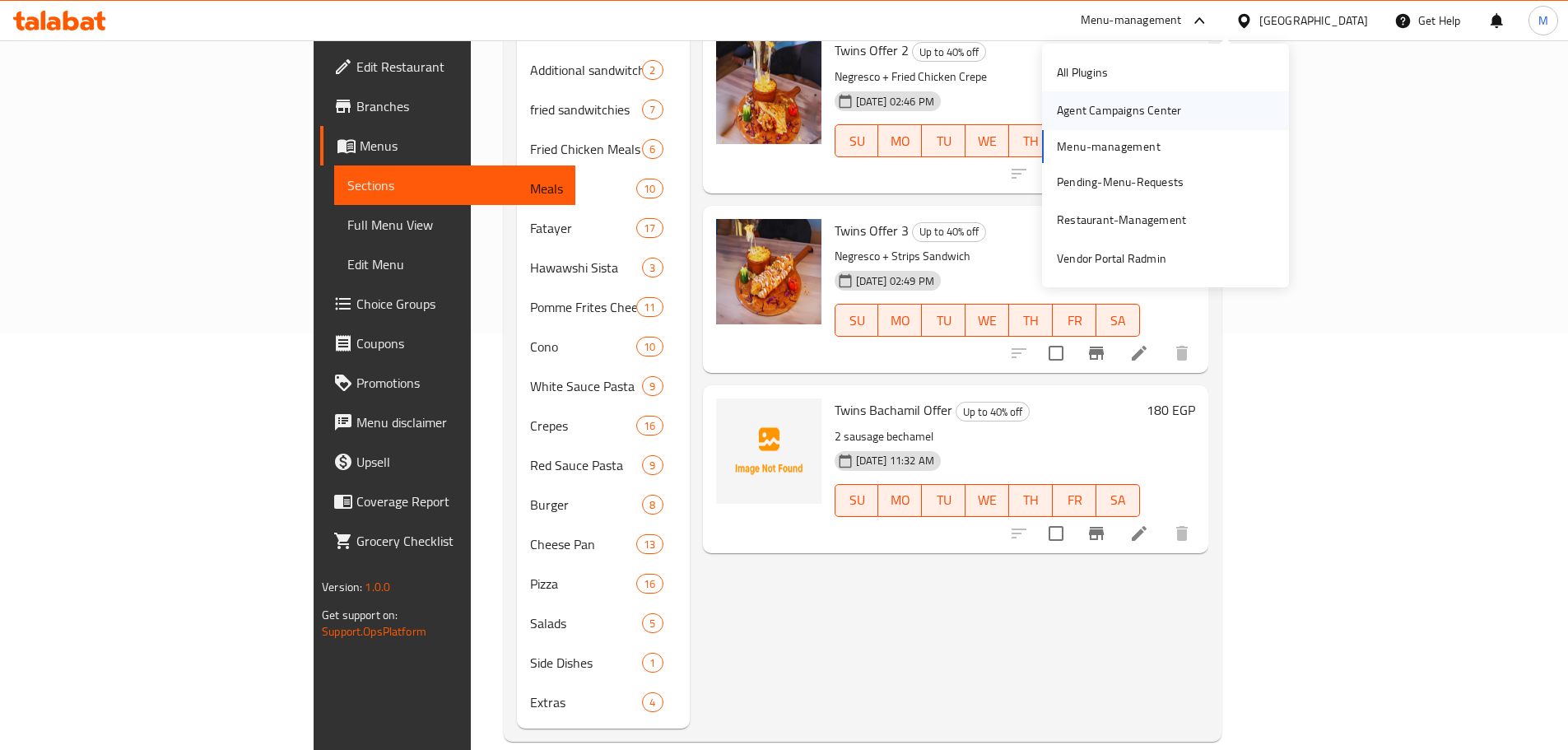
click at [1190, 101] on div "Agent Campaigns Center" at bounding box center [1119, 110] width 151 height 38
